Goal: Go to known website: Access a specific website the user already knows

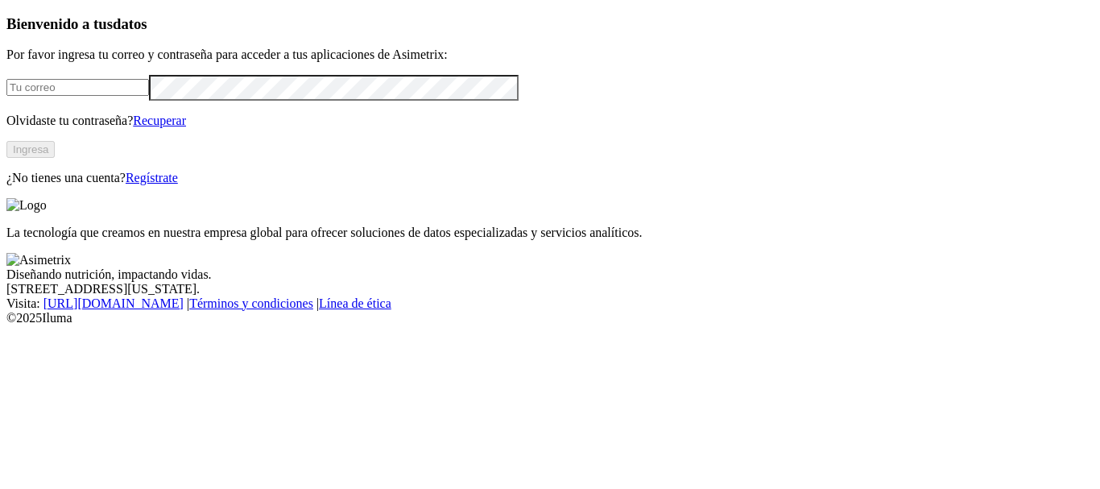
type input "[PERSON_NAME][EMAIL_ADDRESS][PERSON_NAME][DOMAIN_NAME]"
click at [55, 158] on button "Ingresa" at bounding box center [30, 149] width 48 height 17
